Goal: Complete application form

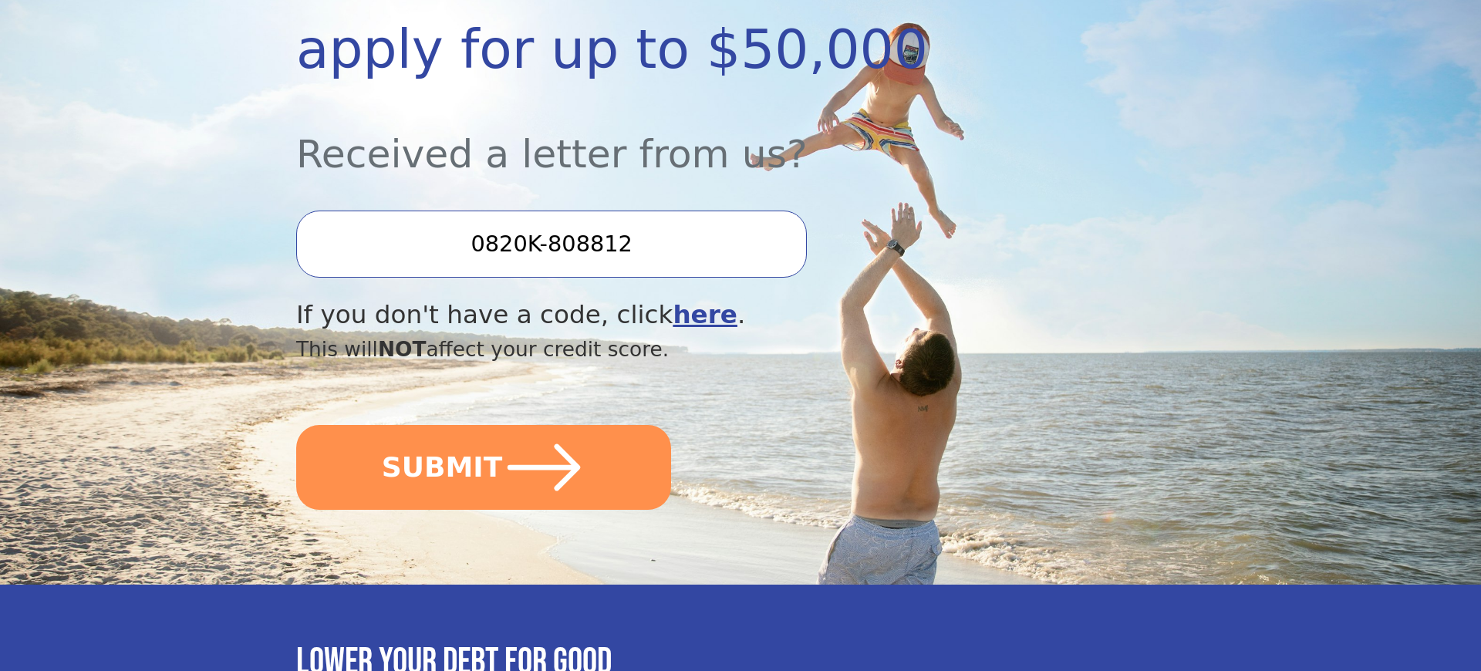
scroll to position [353, 0]
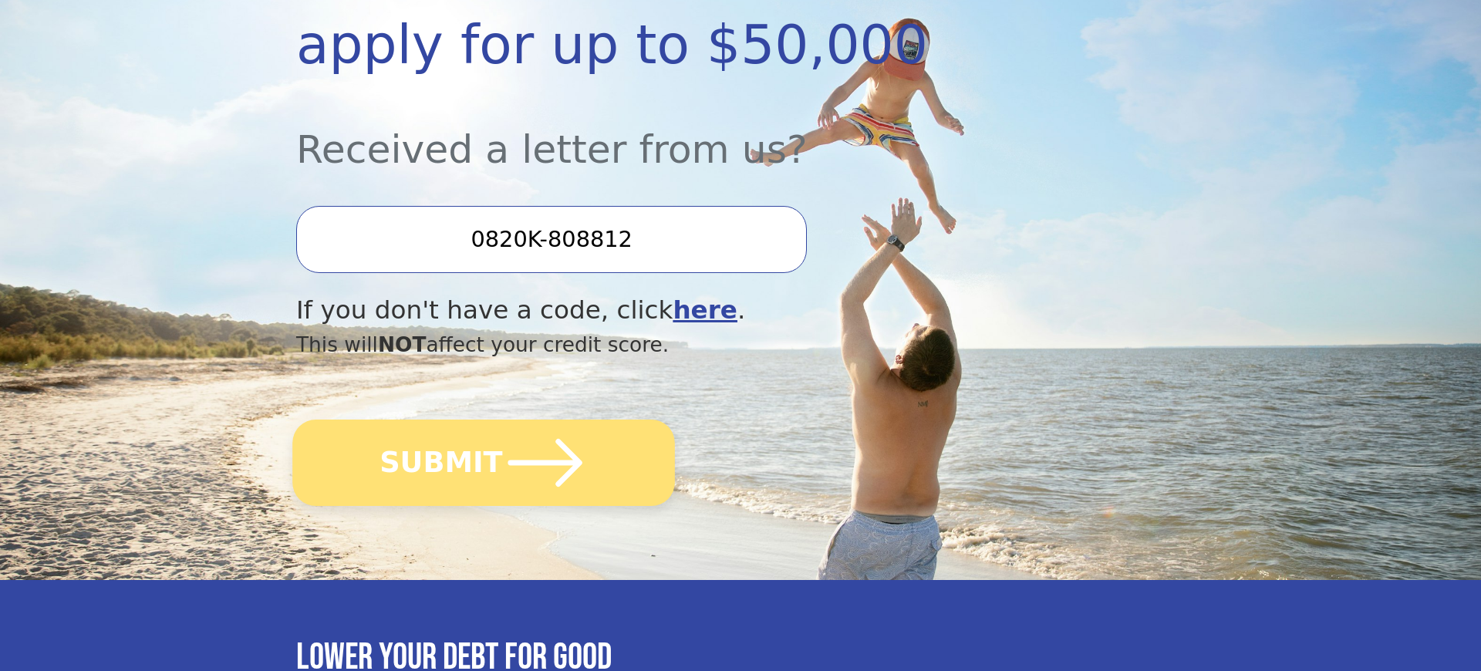
click at [484, 473] on button "SUBMIT" at bounding box center [483, 463] width 382 height 86
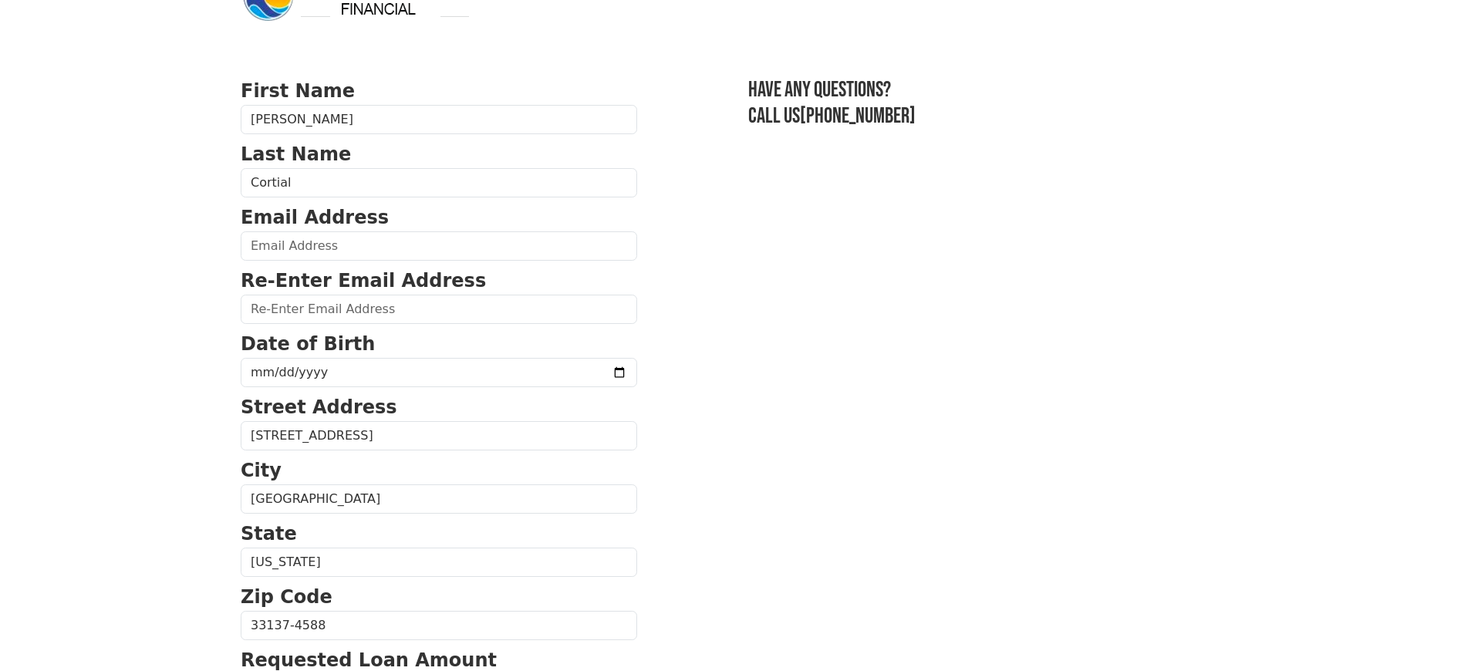
scroll to position [66, 0]
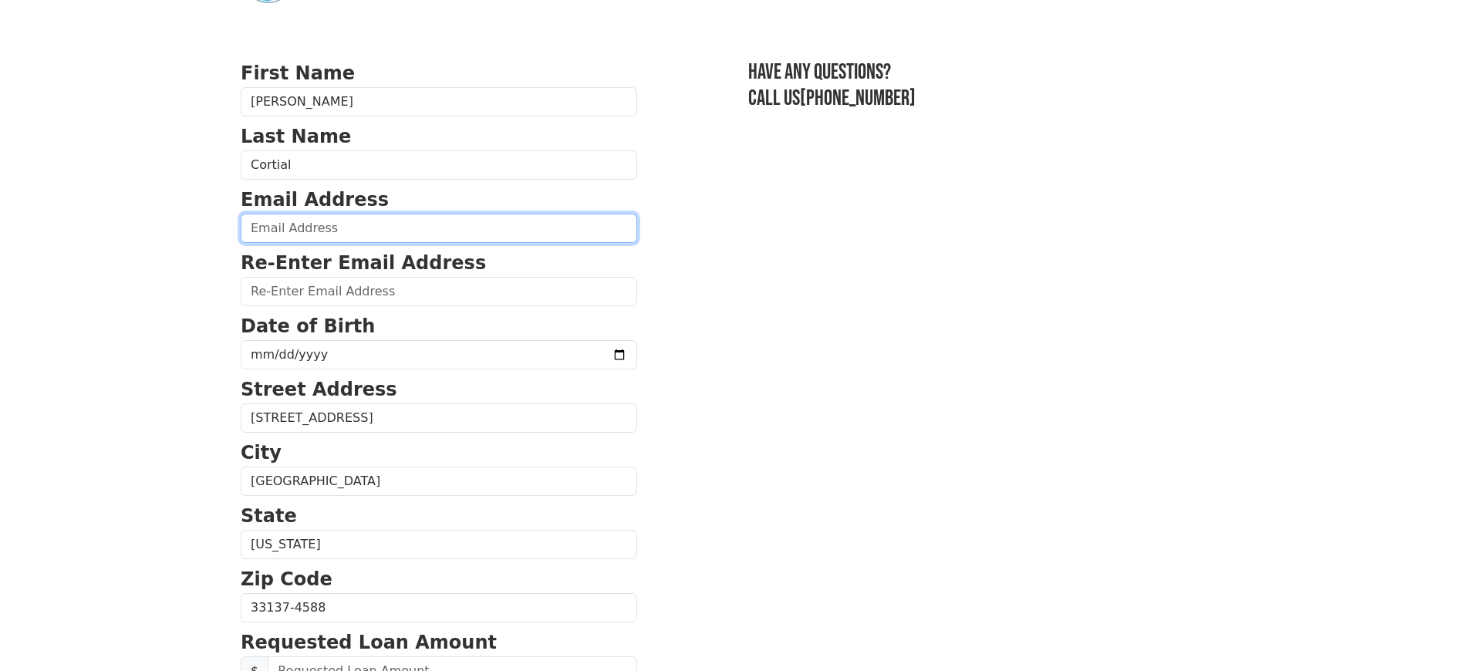
click at [397, 235] on input "email" at bounding box center [439, 228] width 396 height 29
type input "jeremy@flyp.co"
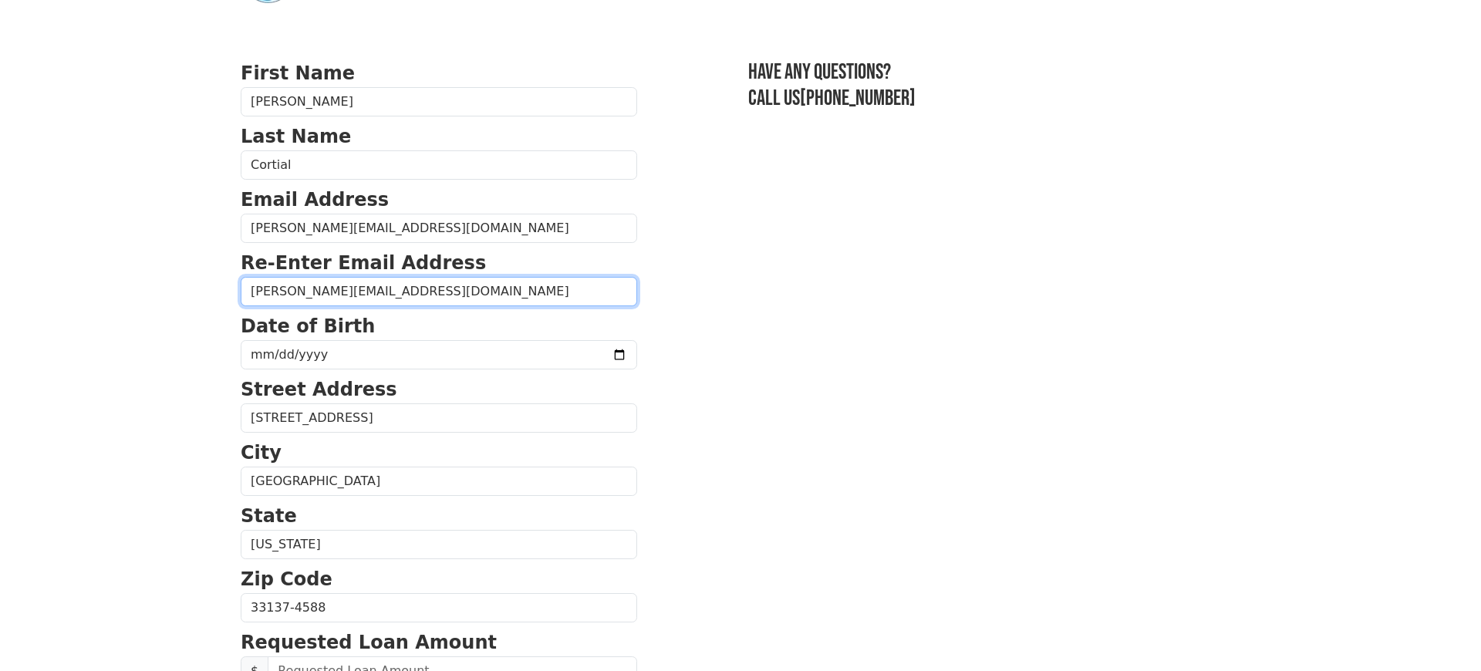
type input "jeremy@flyp.co"
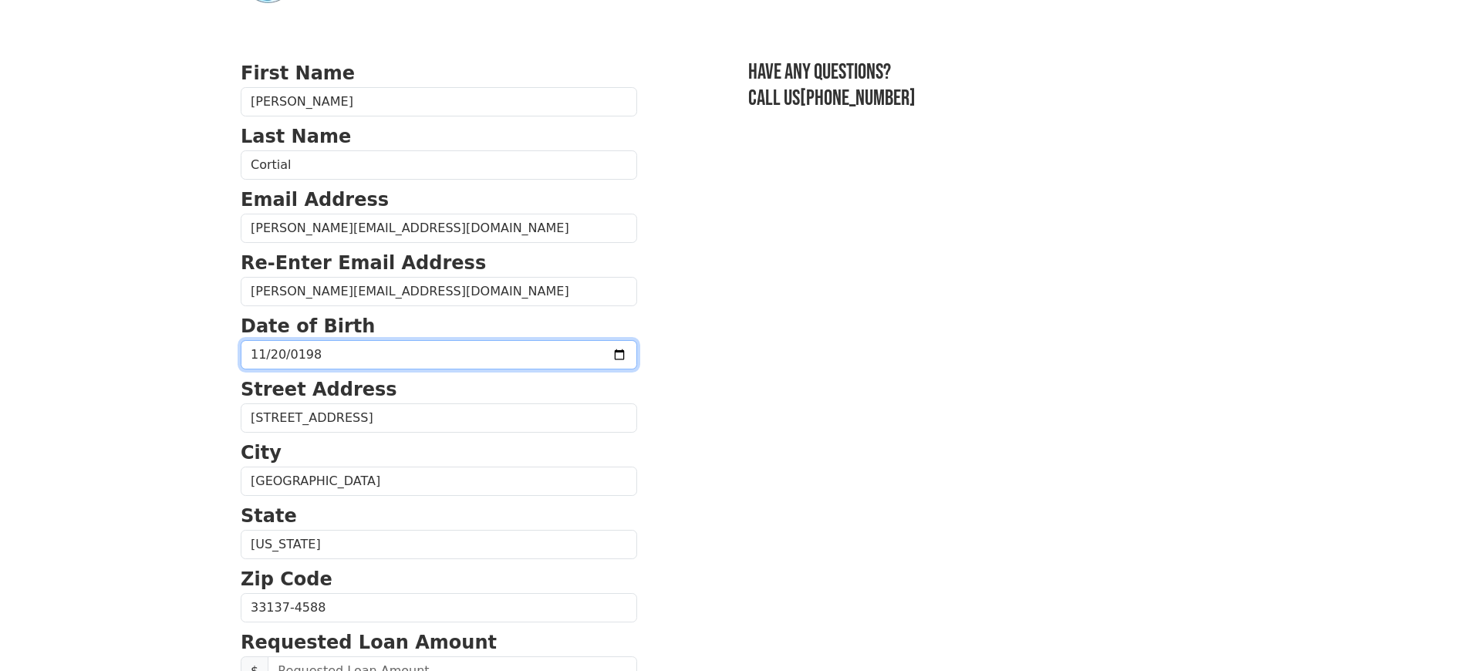
type input "1985-11-20"
click at [698, 342] on section "First Name Jeremy Last Name Cortial Email Address jeremy@flyp.co Re-Enter Email…" at bounding box center [740, 609] width 999 height 1100
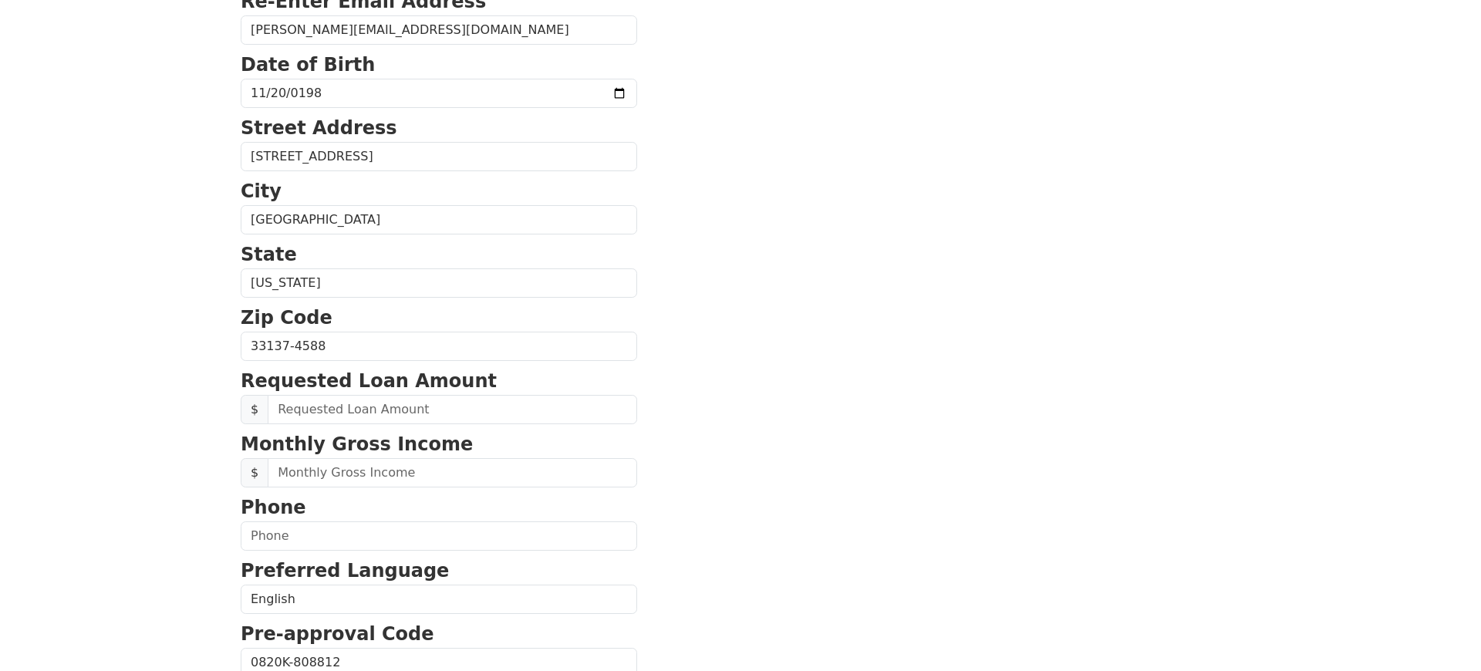
scroll to position [336, 0]
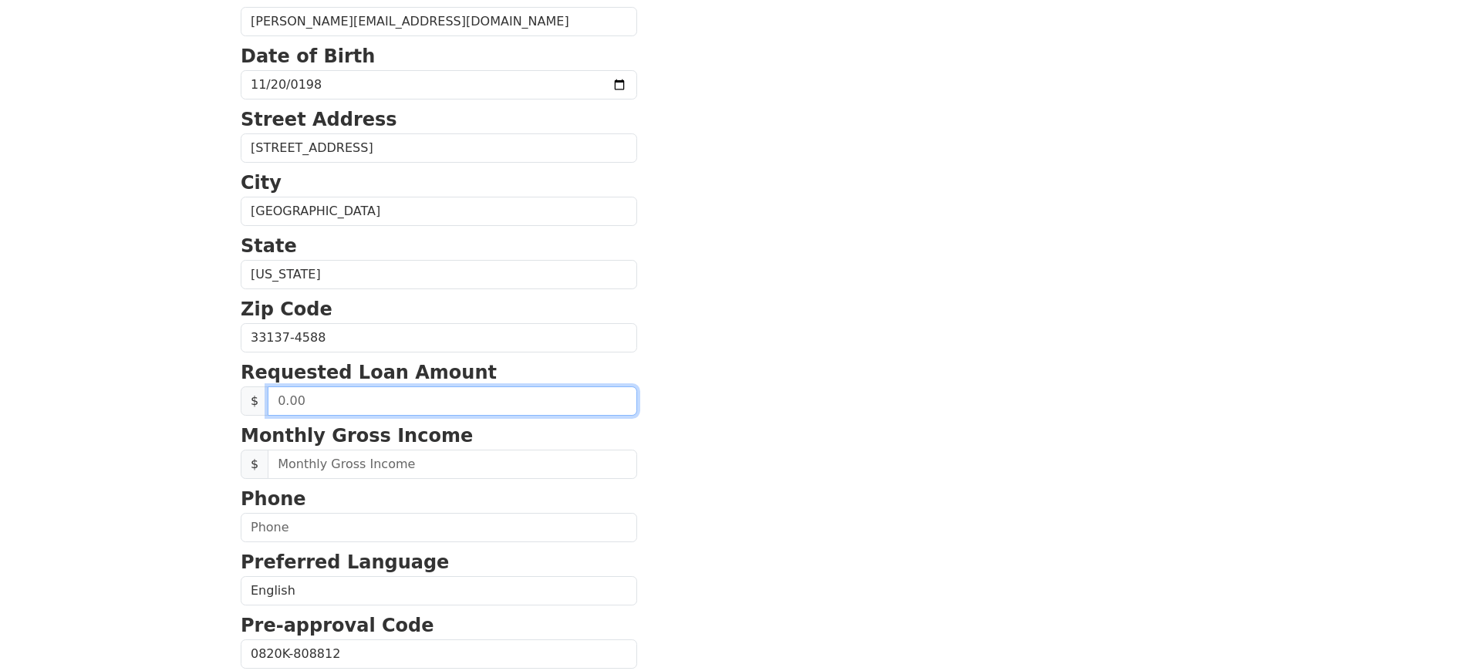
click at [438, 401] on input "text" at bounding box center [452, 400] width 369 height 29
type input "50,000.00"
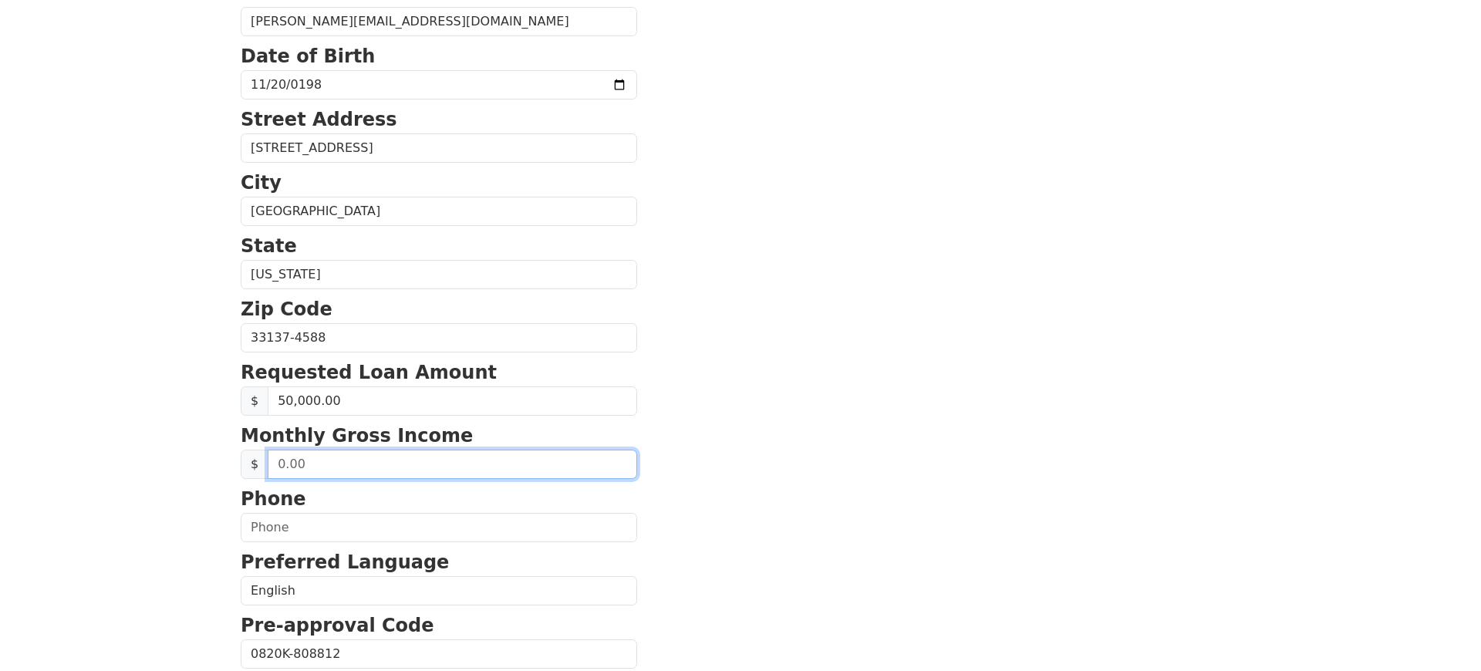
click at [365, 470] on input "text" at bounding box center [452, 464] width 369 height 29
type input "20,000.00"
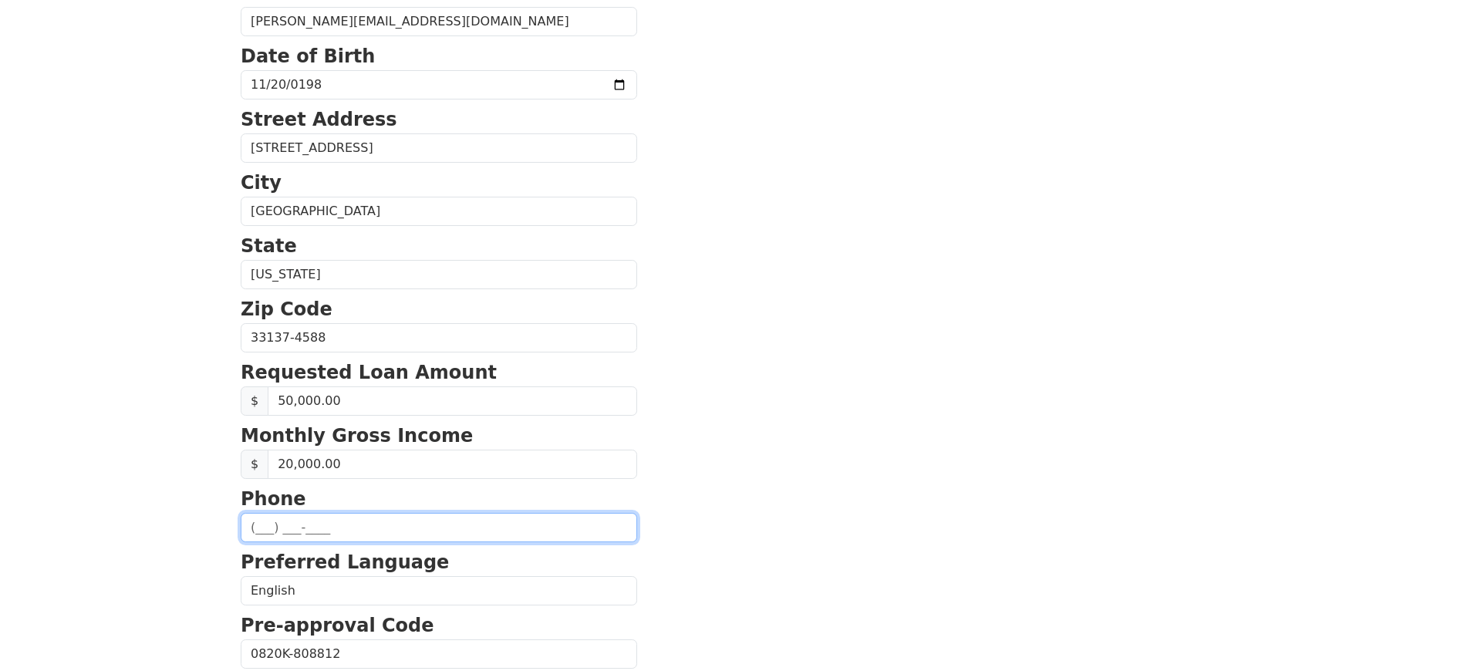
click at [343, 536] on input "text" at bounding box center [439, 527] width 396 height 29
type input "(786) 721-3680"
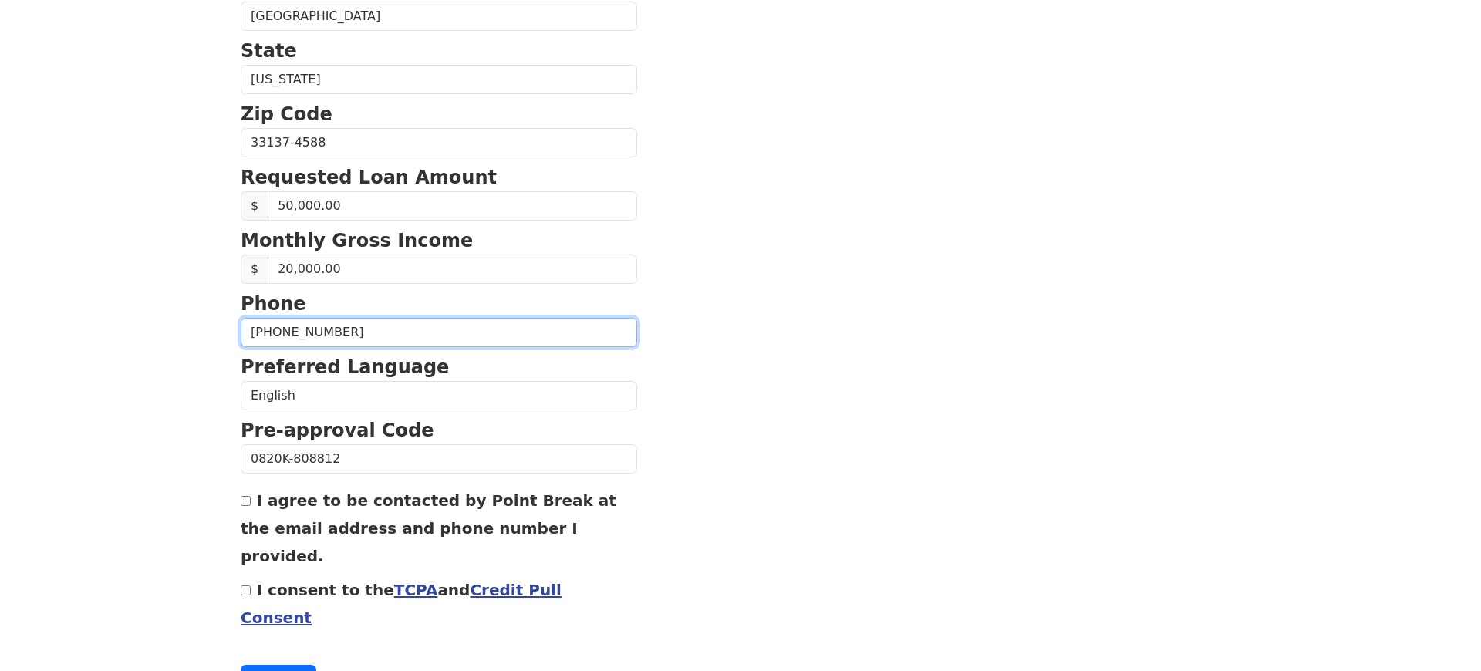
scroll to position [556, 0]
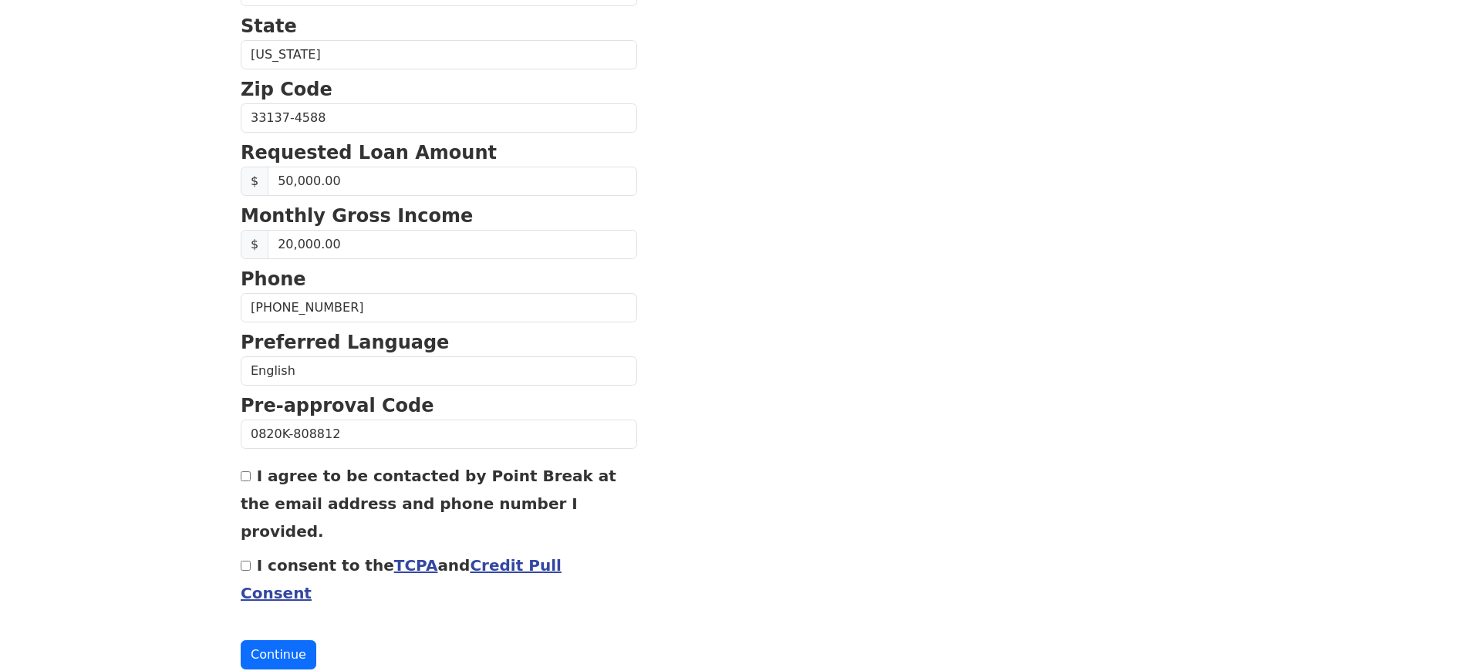
click at [247, 476] on input "I agree to be contacted by Point Break at the email address and phone number I …" at bounding box center [246, 476] width 10 height 10
checkbox input "true"
click at [248, 561] on input "I consent to the TCPA and Credit Pull Consent" at bounding box center [246, 566] width 10 height 10
checkbox input "true"
